Goal: Task Accomplishment & Management: Manage account settings

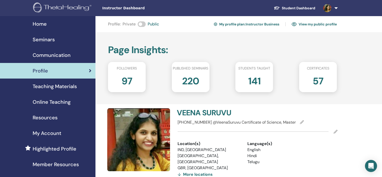
click at [63, 37] on div "Seminars" at bounding box center [47, 40] width 87 height 8
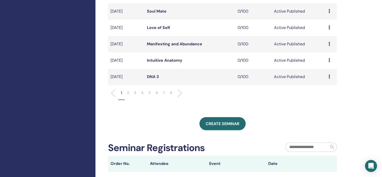
scroll to position [176, 0]
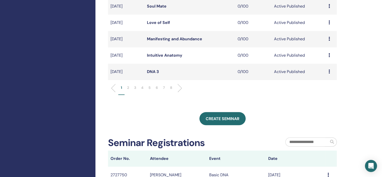
click at [155, 86] on li "6" at bounding box center [156, 90] width 7 height 10
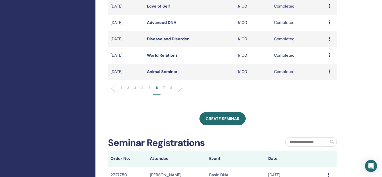
click at [149, 90] on p "5" at bounding box center [149, 87] width 2 height 5
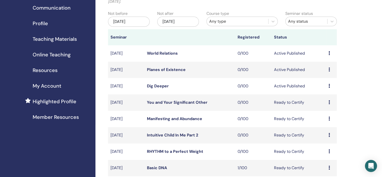
scroll to position [25, 0]
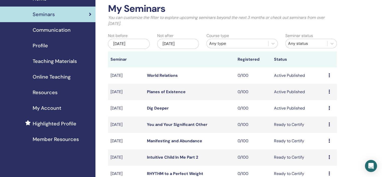
click at [329, 106] on icon at bounding box center [329, 108] width 2 height 4
click at [319, 116] on link "Edit" at bounding box center [319, 117] width 7 height 5
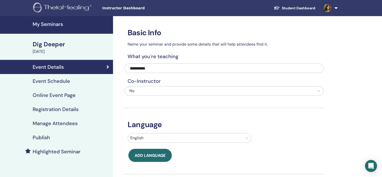
click at [53, 82] on h4 "Event Schedule" at bounding box center [51, 81] width 37 height 6
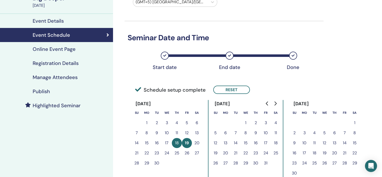
scroll to position [25, 0]
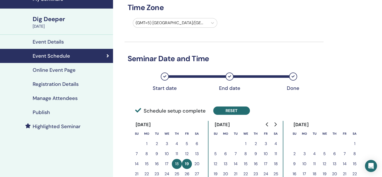
click at [239, 108] on button "Reset" at bounding box center [231, 110] width 37 height 8
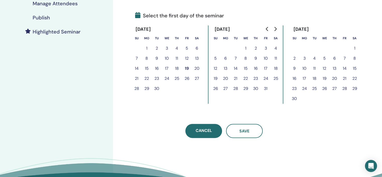
scroll to position [126, 0]
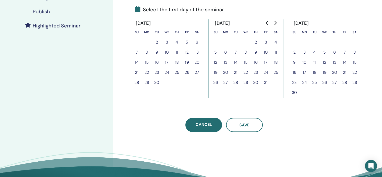
click at [276, 23] on icon "Go to next month" at bounding box center [275, 23] width 2 height 4
drag, startPoint x: 305, startPoint y: 72, endPoint x: 312, endPoint y: 72, distance: 6.8
click at [305, 72] on button "19" at bounding box center [304, 72] width 10 height 10
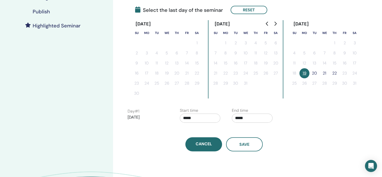
click at [315, 74] on button "20" at bounding box center [314, 73] width 10 height 10
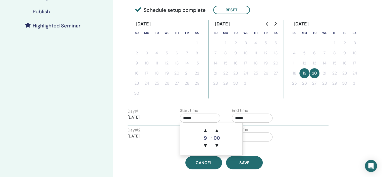
click at [199, 118] on input "*****" at bounding box center [200, 117] width 41 height 9
click at [205, 129] on span "▲" at bounding box center [205, 130] width 10 height 10
type input "*****"
click at [249, 121] on input "*****" at bounding box center [252, 117] width 41 height 9
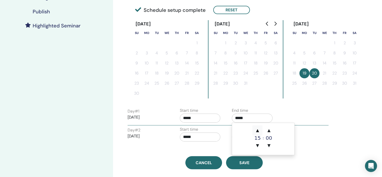
click at [257, 129] on span "▲" at bounding box center [257, 130] width 10 height 10
type input "*****"
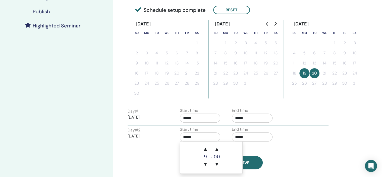
click at [197, 134] on input "*****" at bounding box center [200, 136] width 41 height 9
drag, startPoint x: 203, startPoint y: 147, endPoint x: 206, endPoint y: 146, distance: 2.8
click at [204, 147] on span "▲" at bounding box center [205, 149] width 10 height 10
type input "*****"
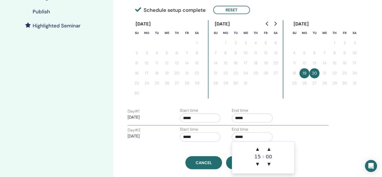
click at [241, 139] on input "*****" at bounding box center [252, 136] width 41 height 9
click at [260, 142] on td "▲ 15 ▼ : ▲ 00 ▼" at bounding box center [263, 157] width 62 height 32
click at [255, 146] on span "▲" at bounding box center [257, 149] width 10 height 10
type input "*****"
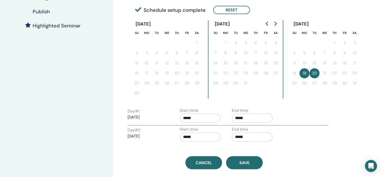
click at [329, 128] on div "Day # 2 2026/01/20 Start time ***** End time *****" at bounding box center [228, 135] width 208 height 18
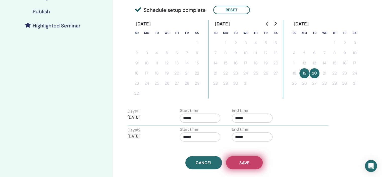
click at [253, 158] on button "Save" at bounding box center [244, 162] width 37 height 13
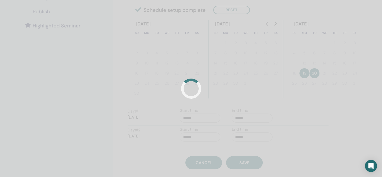
scroll to position [25, 0]
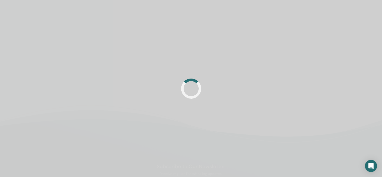
scroll to position [25, 0]
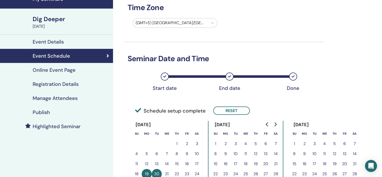
click at [80, 77] on link "Registration Details" at bounding box center [56, 84] width 113 height 14
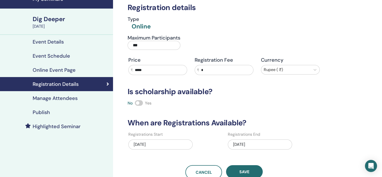
click at [263, 141] on div "09/19/2025" at bounding box center [260, 144] width 64 height 10
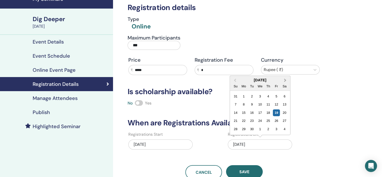
click at [285, 79] on span "Next Month" at bounding box center [285, 79] width 0 height 5
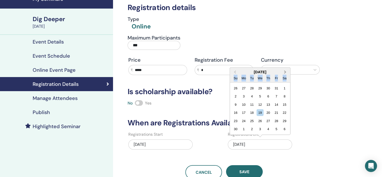
click at [285, 79] on div "Sa" at bounding box center [284, 77] width 7 height 7
click at [285, 71] on span "Next Month" at bounding box center [285, 71] width 0 height 5
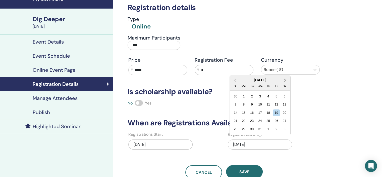
click at [285, 71] on div at bounding box center [286, 69] width 44 height 7
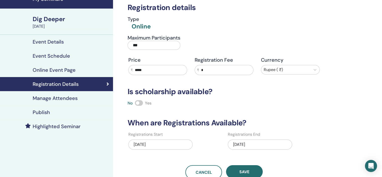
click at [236, 143] on div "09/19/2025" at bounding box center [260, 144] width 64 height 10
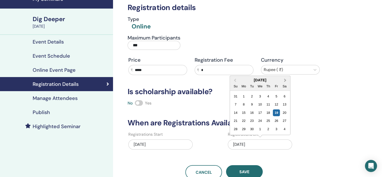
click at [285, 78] on button "Next Month" at bounding box center [286, 80] width 8 height 8
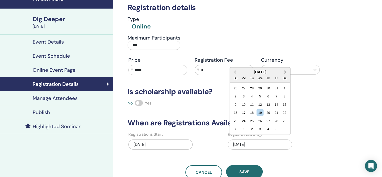
click at [285, 69] on button "Next Month" at bounding box center [286, 72] width 8 height 8
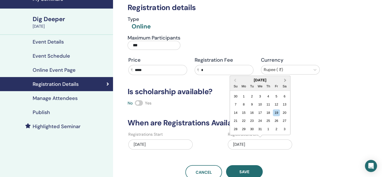
click at [285, 77] on button "Next Month" at bounding box center [286, 80] width 8 height 8
click at [285, 129] on div "31" at bounding box center [284, 128] width 7 height 7
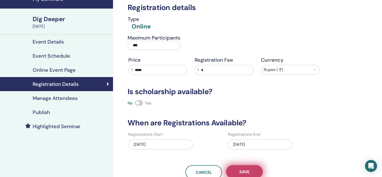
click at [248, 172] on span "Save" at bounding box center [244, 171] width 10 height 5
click at [68, 108] on link "Publish" at bounding box center [56, 112] width 113 height 14
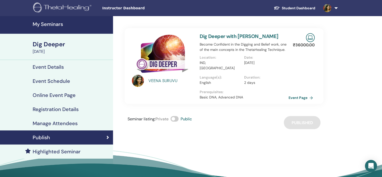
click at [56, 25] on h4 "My Seminars" at bounding box center [71, 24] width 77 height 6
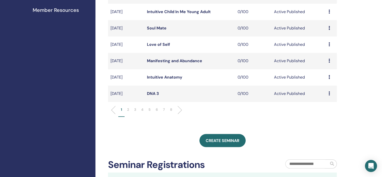
scroll to position [176, 0]
